Goal: Task Accomplishment & Management: Manage account settings

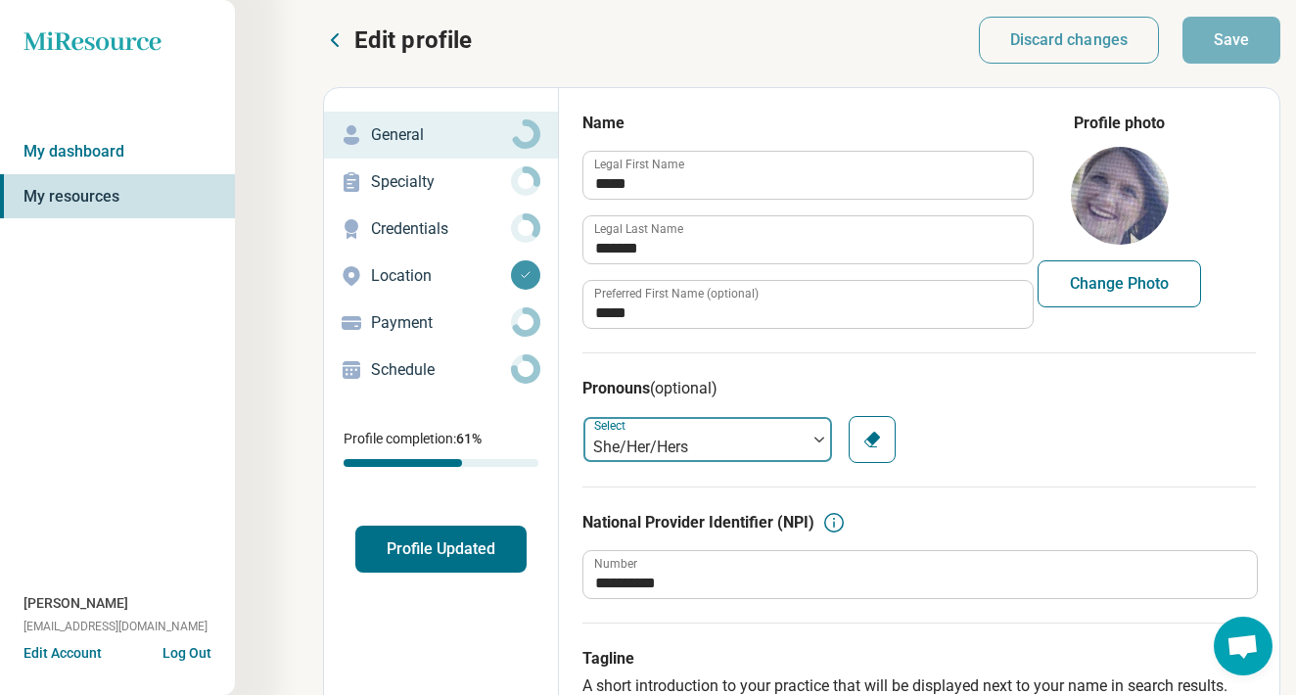
scroll to position [9, 0]
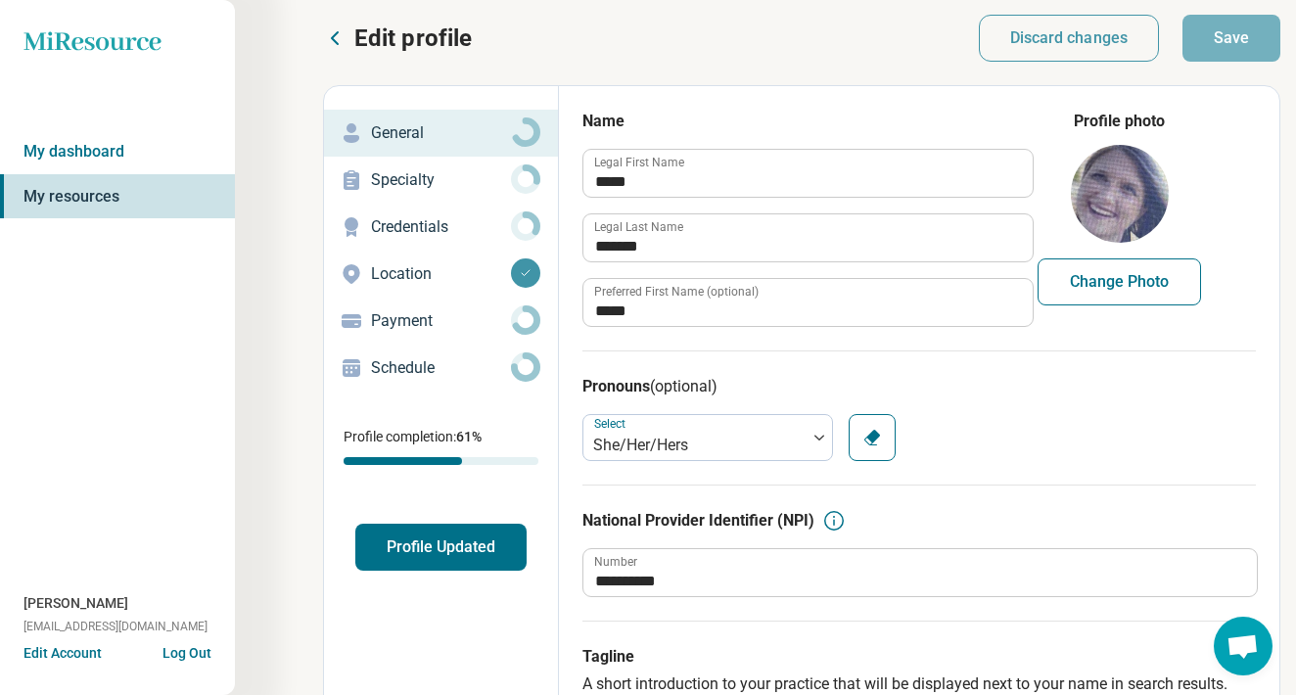
click at [443, 188] on p "Specialty" at bounding box center [441, 180] width 140 height 24
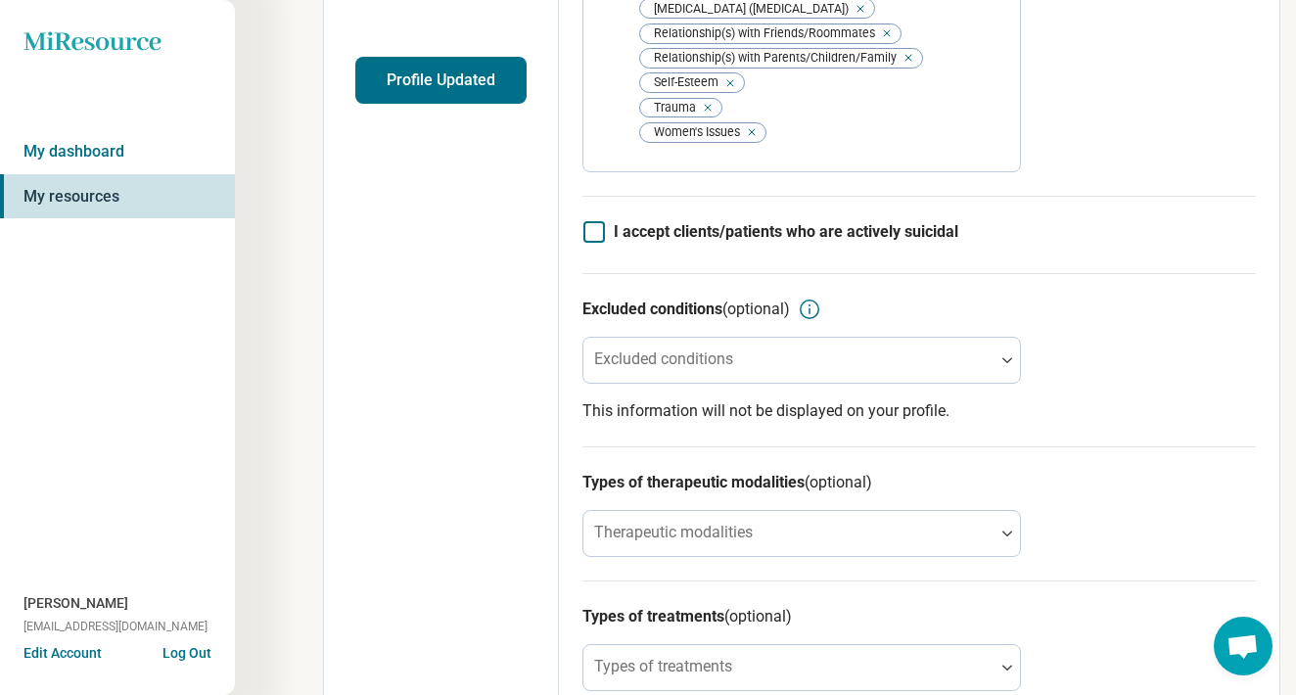
scroll to position [476, 0]
click at [112, 159] on link "My dashboard" at bounding box center [117, 151] width 235 height 45
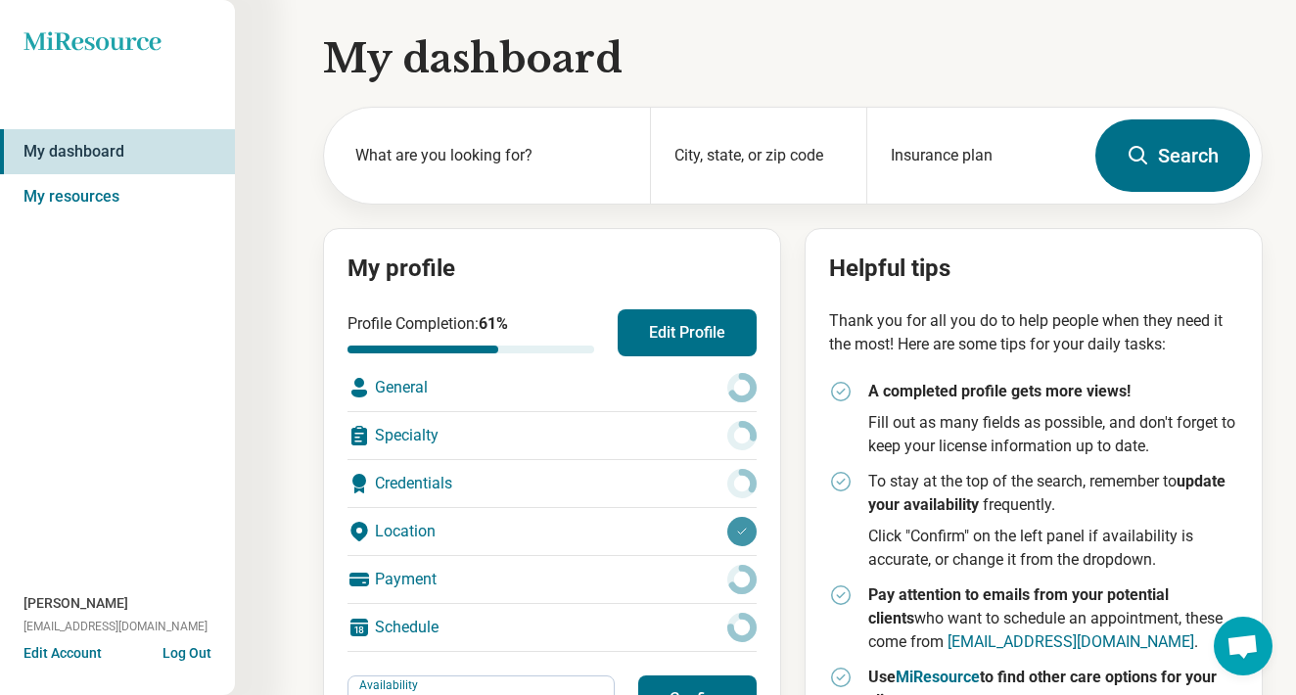
click at [459, 373] on div "General" at bounding box center [552, 387] width 409 height 47
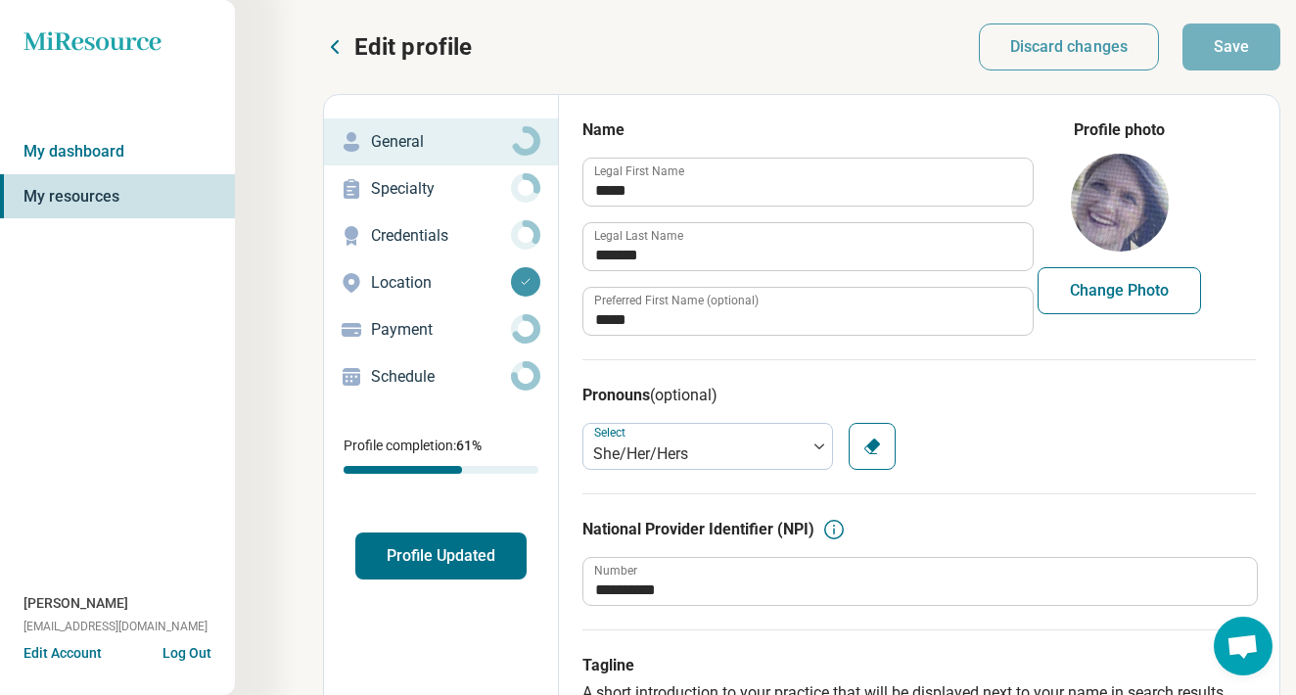
click at [458, 244] on p "Credentials" at bounding box center [441, 236] width 140 height 24
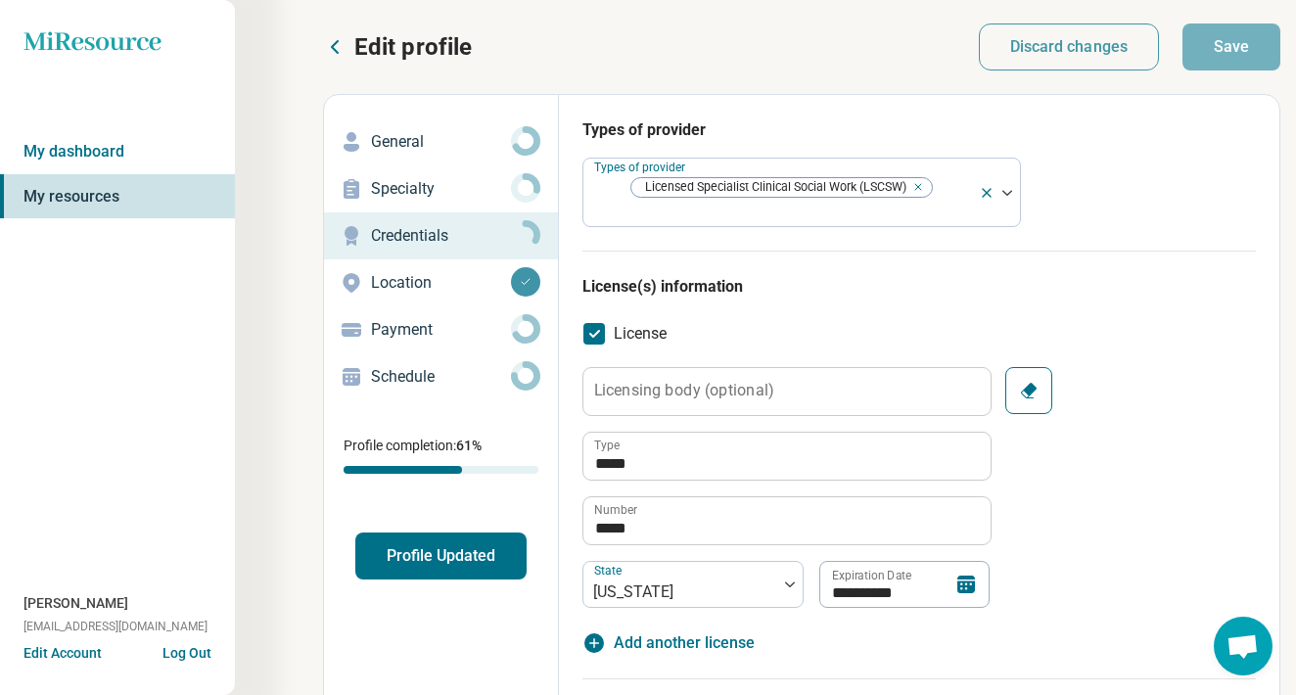
click at [405, 154] on div "General" at bounding box center [441, 141] width 203 height 31
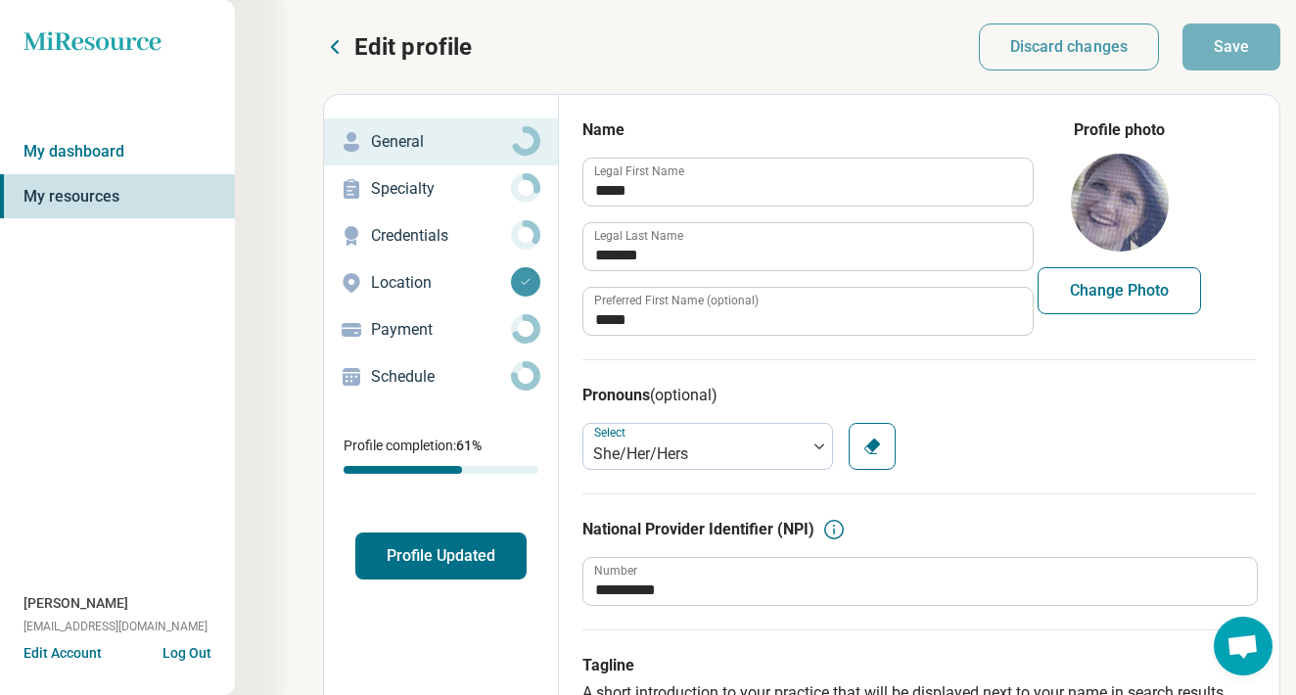
type textarea "*"
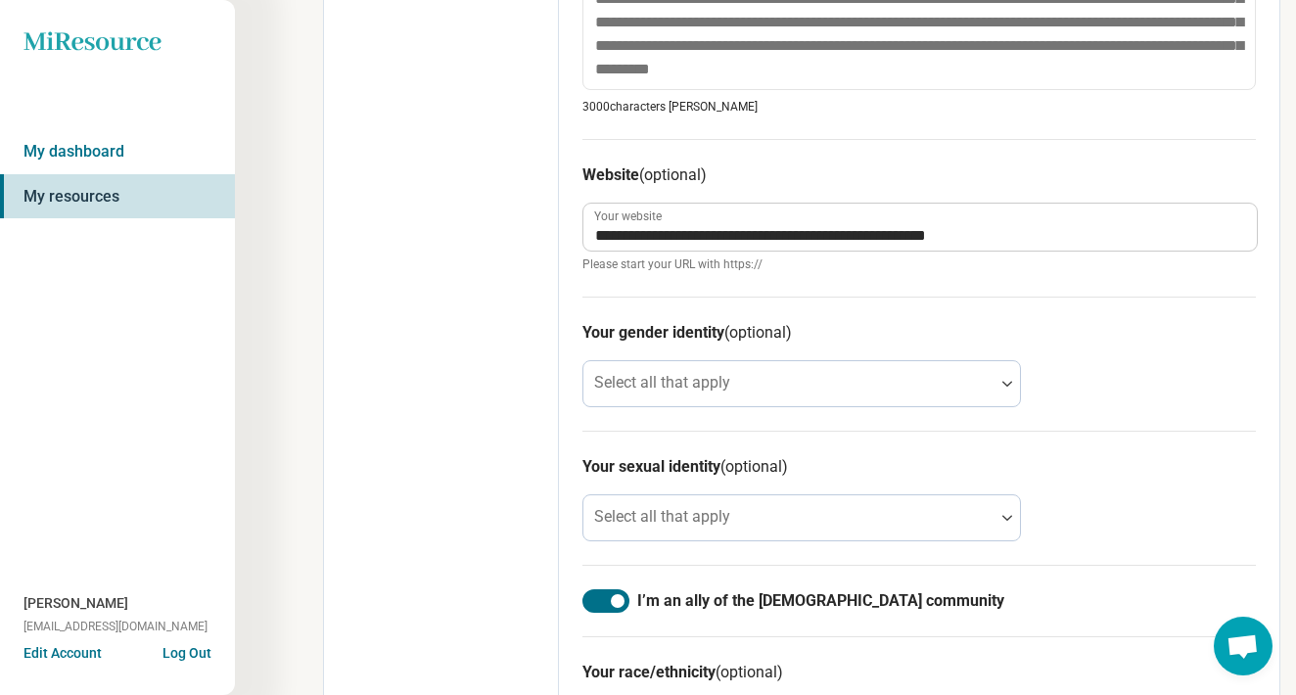
scroll to position [1016, 0]
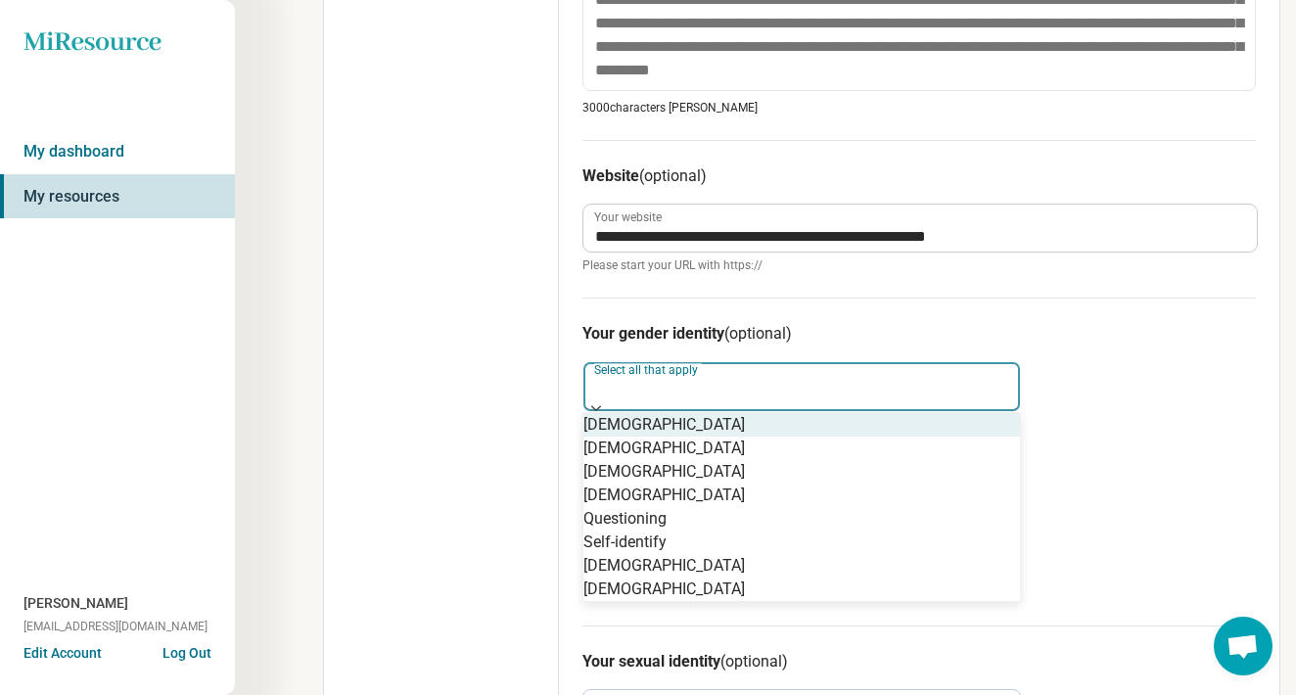
click at [1006, 405] on div at bounding box center [802, 408] width 437 height 6
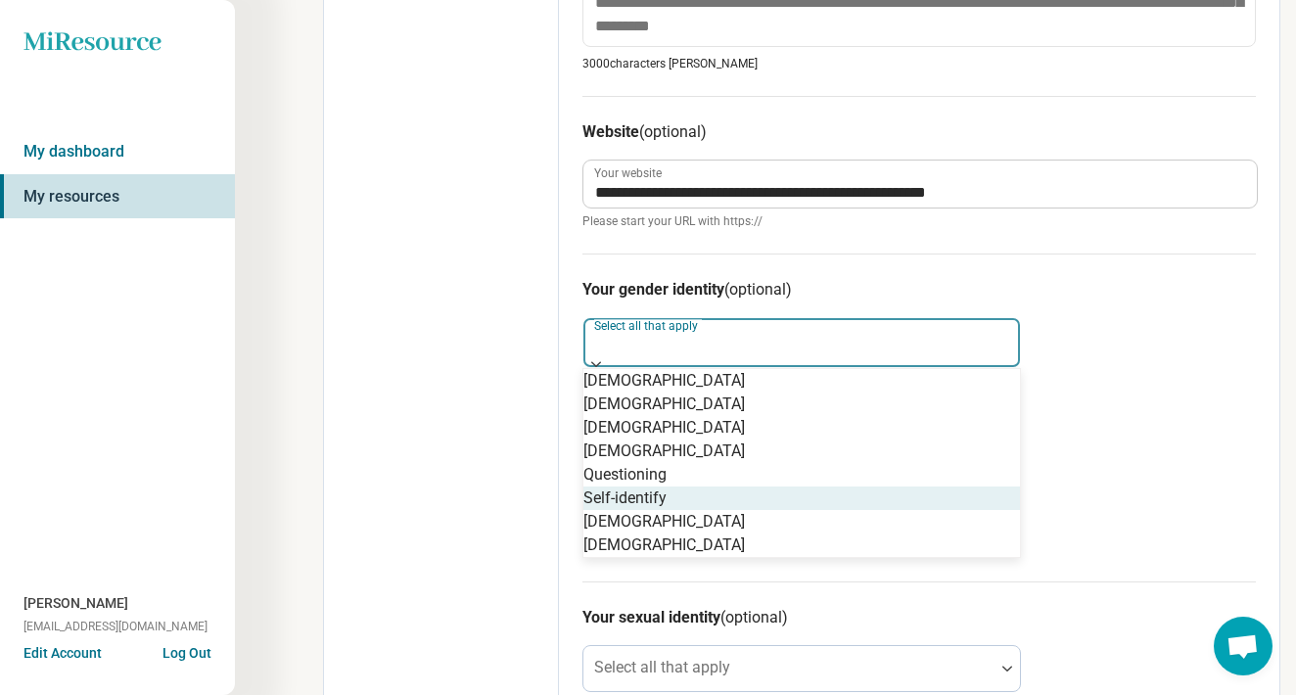
scroll to position [8, 0]
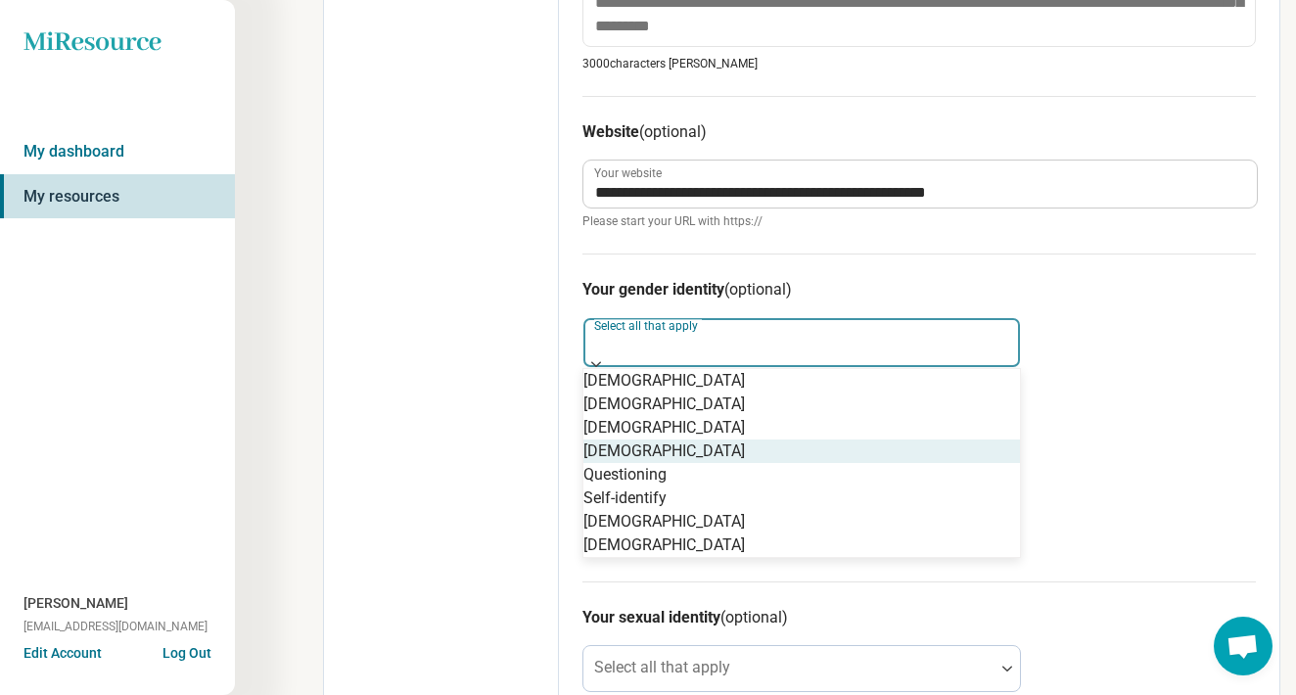
click at [468, 444] on div "Edit profile General Specialty Credentials Location Payment Schedule Profile co…" at bounding box center [441, 56] width 235 height 2045
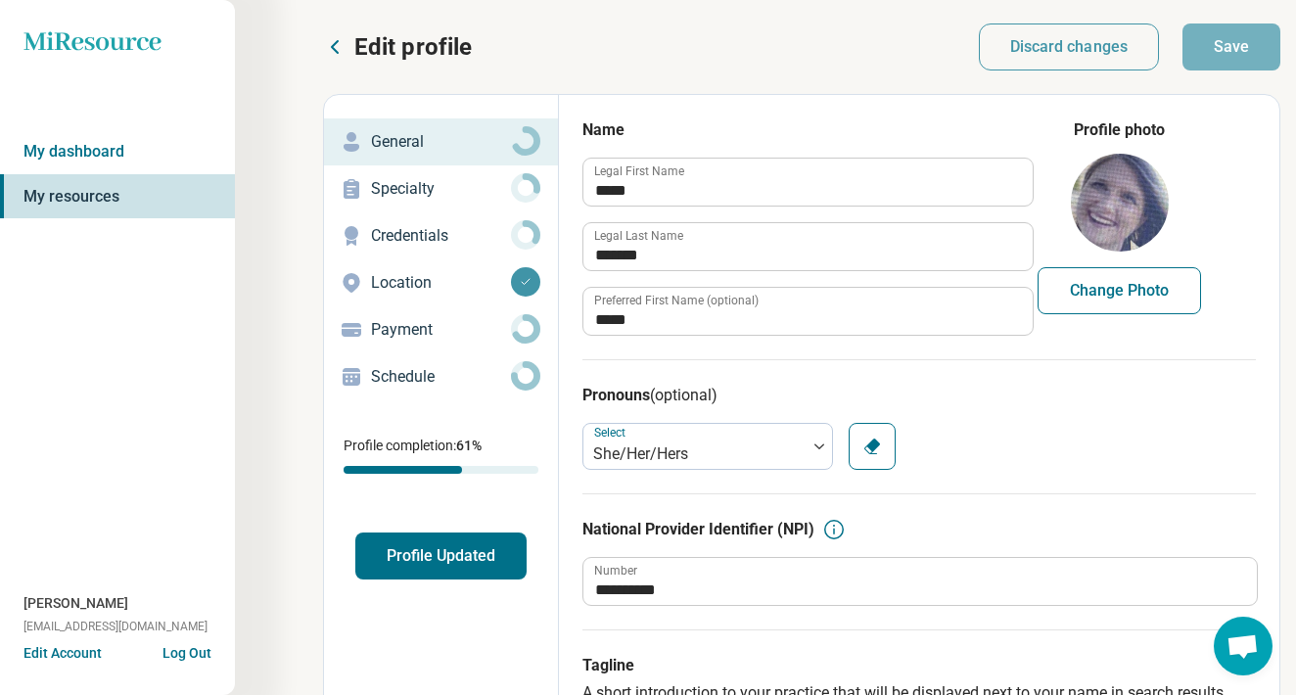
scroll to position [0, 0]
click at [373, 186] on p "Specialty" at bounding box center [441, 189] width 140 height 24
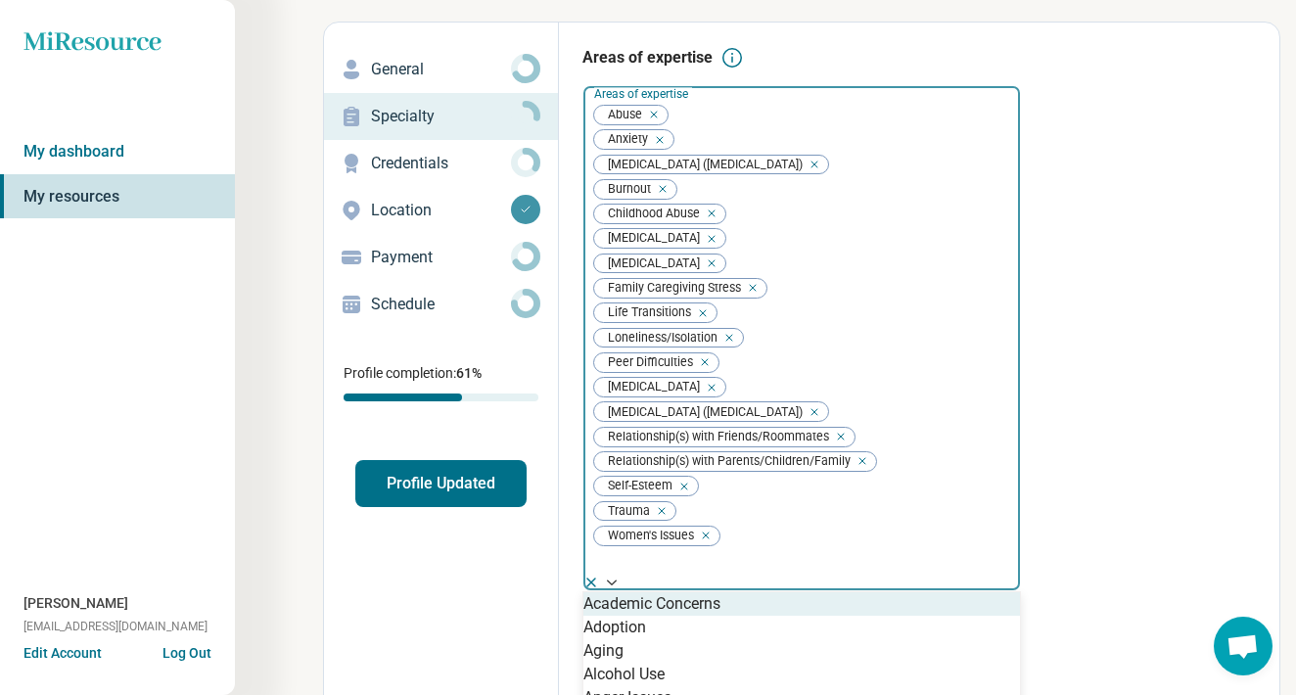
scroll to position [73, 0]
drag, startPoint x: 969, startPoint y: 361, endPoint x: 788, endPoint y: 295, distance: 193.0
click at [788, 295] on div "Abuse Anxiety [MEDICAL_DATA] ([MEDICAL_DATA]) Burnout Childhood Abuse [MEDICAL_…" at bounding box center [802, 329] width 437 height 489
click at [1124, 139] on div "Areas of expertise Academic Concerns, 1 of 82. 82 results available. Use Up and…" at bounding box center [920, 487] width 674 height 884
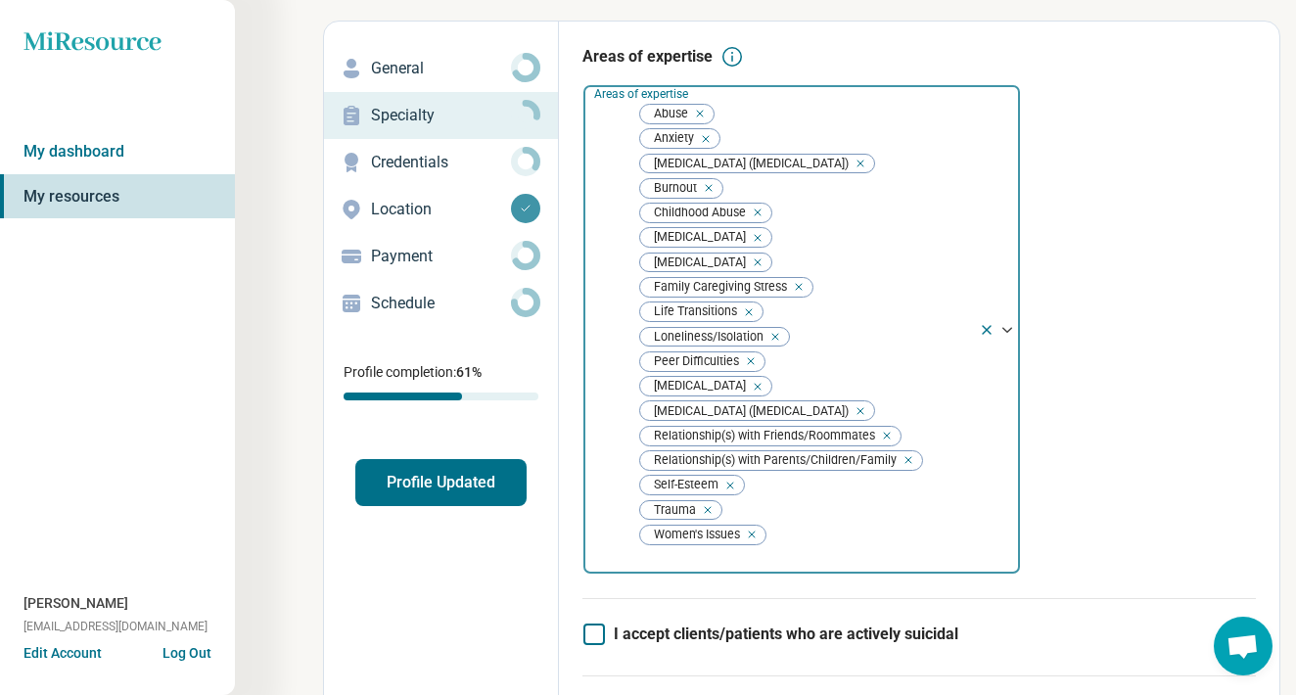
drag, startPoint x: 574, startPoint y: 76, endPoint x: 830, endPoint y: 255, distance: 312.4
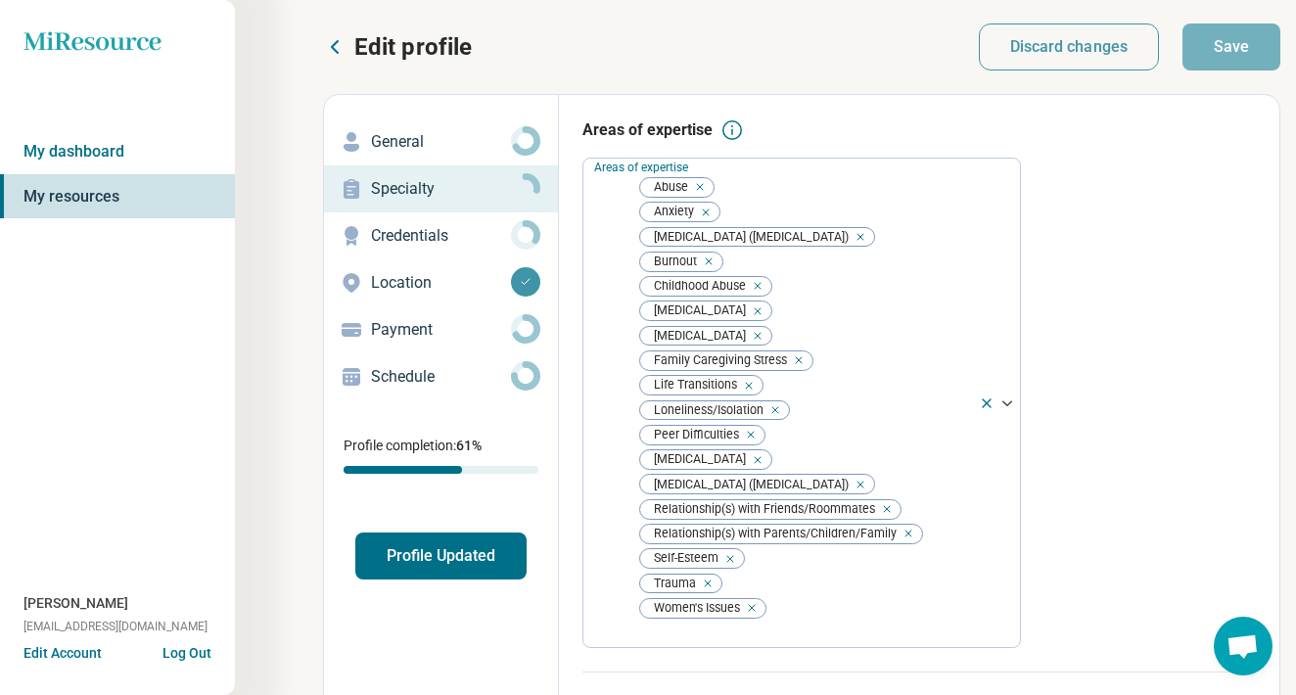
scroll to position [0, 0]
